Goal: Task Accomplishment & Management: Manage account settings

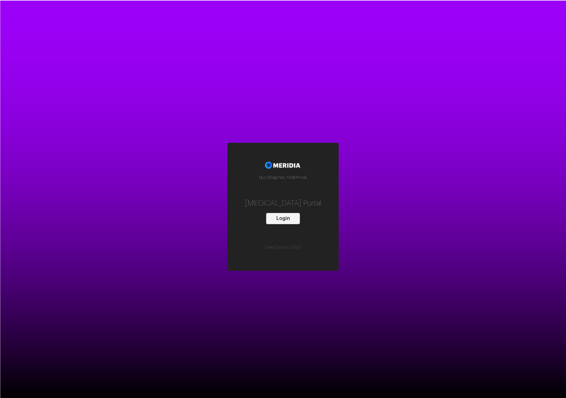
click at [288, 218] on button "Login" at bounding box center [283, 218] width 34 height 11
click at [295, 219] on button "Login" at bounding box center [283, 218] width 34 height 11
click at [276, 214] on button "Login" at bounding box center [283, 218] width 34 height 11
click at [284, 218] on button "Login" at bounding box center [283, 218] width 34 height 11
